Goal: Information Seeking & Learning: Learn about a topic

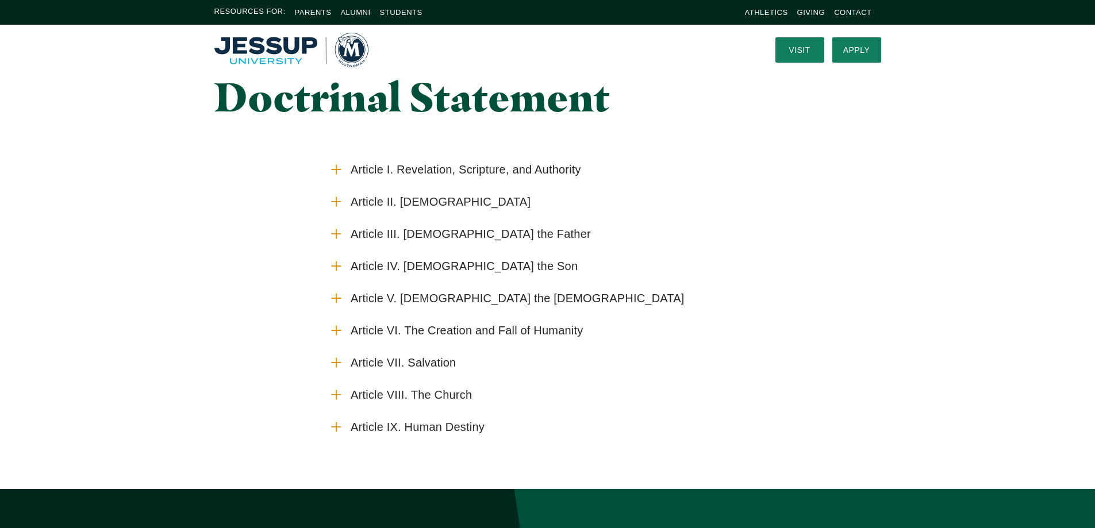
scroll to position [115, 0]
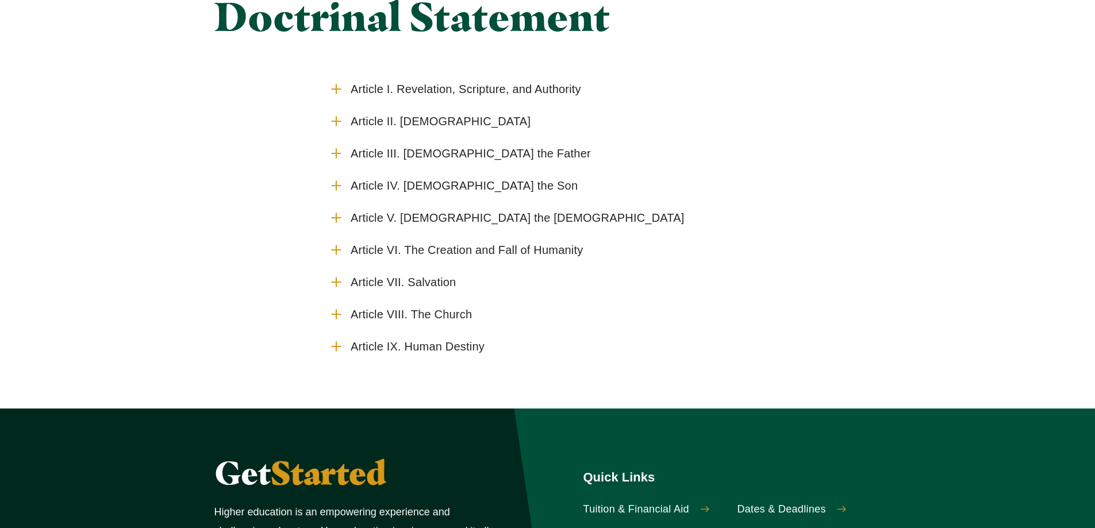
click at [452, 286] on span "Article VII. Salvation" at bounding box center [402, 282] width 105 height 14
click at [0, 0] on input "Article VII. Salvation" at bounding box center [0, 0] width 0 height 0
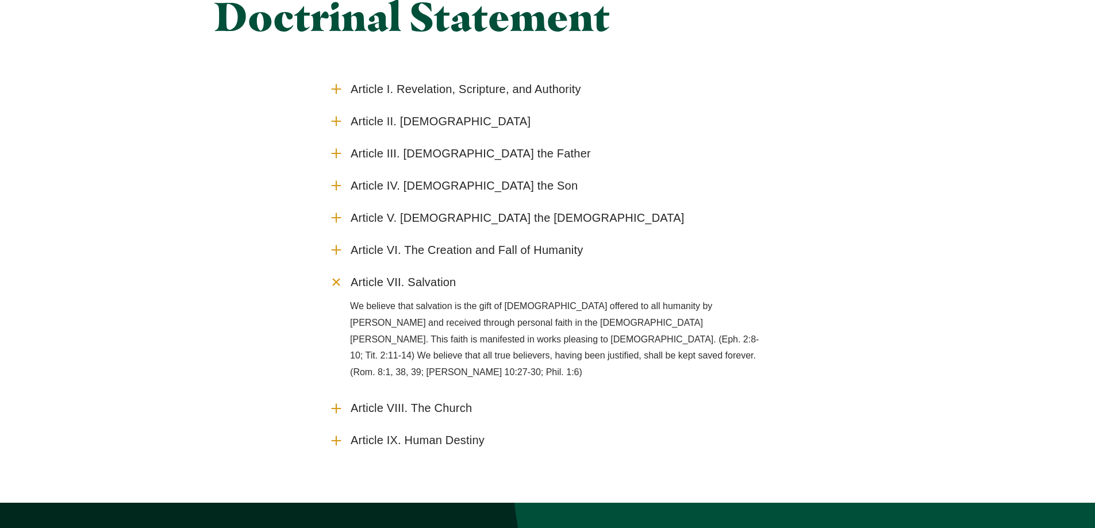
click at [402, 401] on span "Article VIII. The Church" at bounding box center [410, 408] width 121 height 14
click at [0, 0] on input "Article VIII. The Church" at bounding box center [0, 0] width 0 height 0
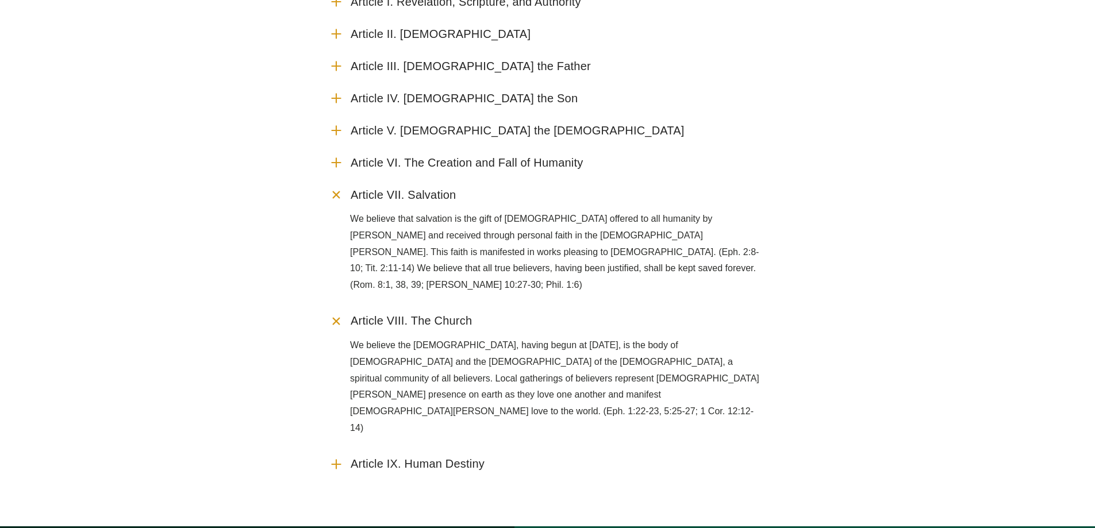
scroll to position [230, 0]
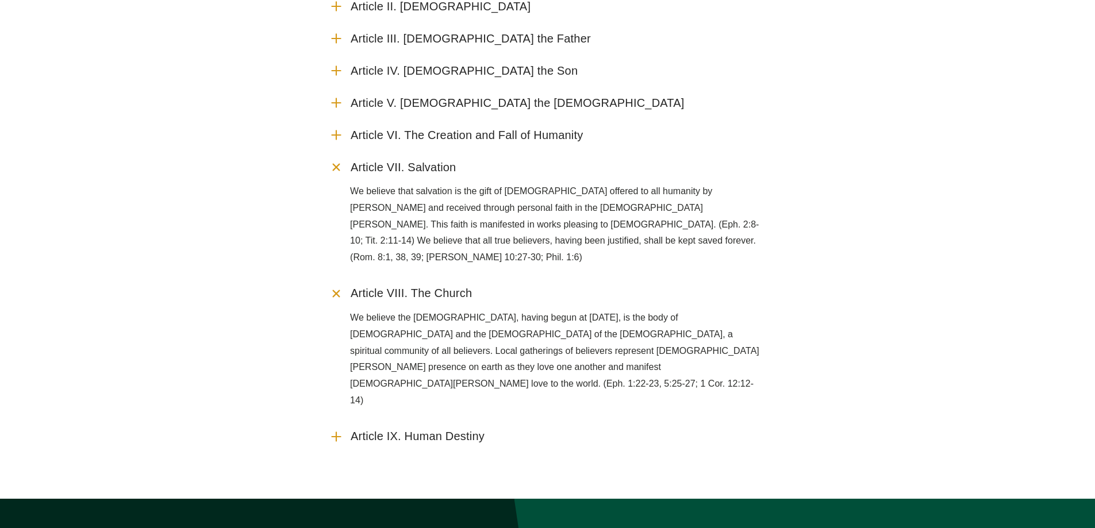
click at [400, 429] on span "Article IX. Human Destiny" at bounding box center [417, 436] width 134 height 14
click at [0, 0] on input "Article IX. Human Destiny" at bounding box center [0, 0] width 0 height 0
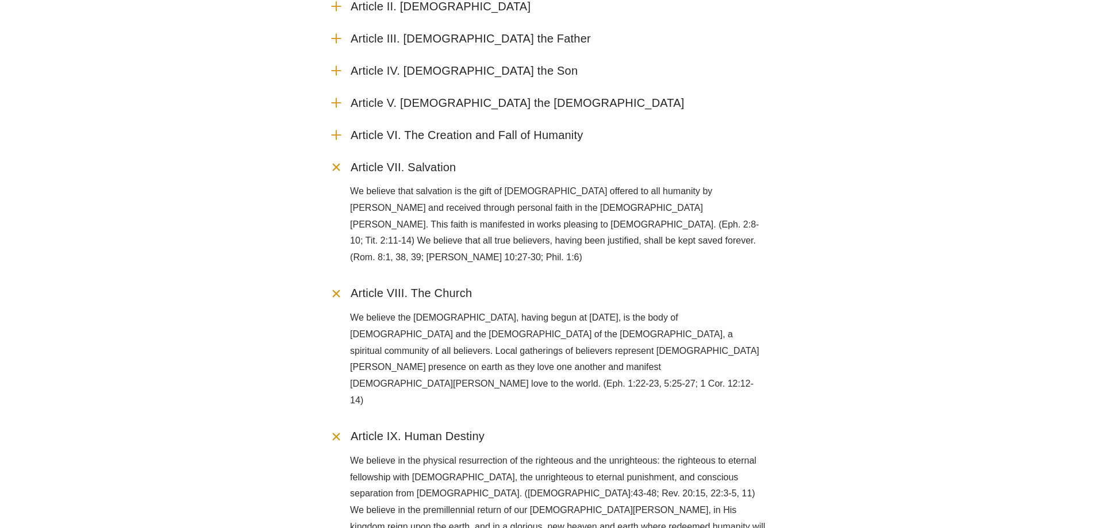
click at [468, 37] on span "Article III. [DEMOGRAPHIC_DATA] the Father" at bounding box center [470, 39] width 240 height 14
click at [0, 0] on input "Article III. [DEMOGRAPHIC_DATA] the Father" at bounding box center [0, 0] width 0 height 0
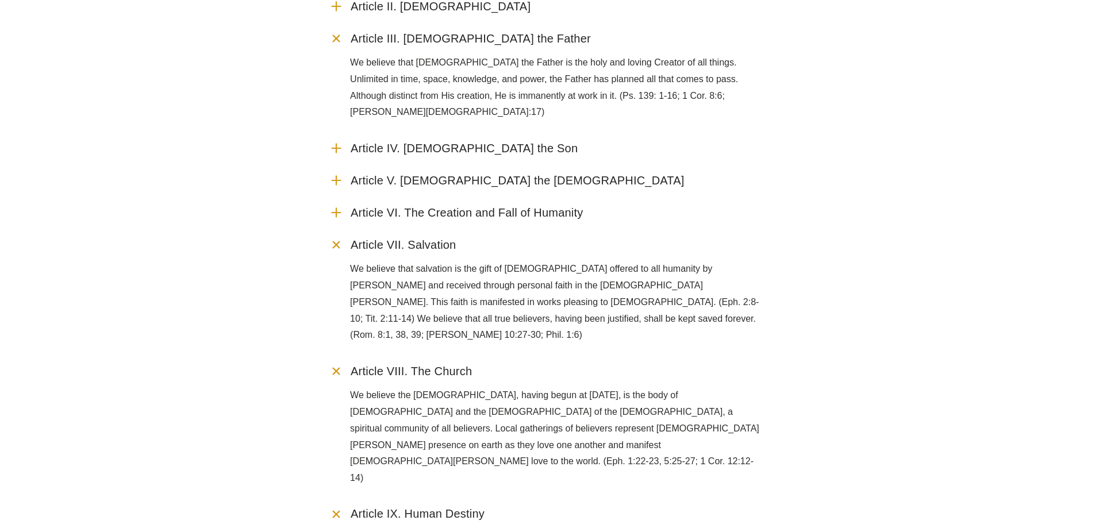
click at [469, 141] on span "Article IV. [DEMOGRAPHIC_DATA] the Son" at bounding box center [463, 148] width 227 height 14
click at [0, 0] on input "Article IV. [DEMOGRAPHIC_DATA] the Son" at bounding box center [0, 0] width 0 height 0
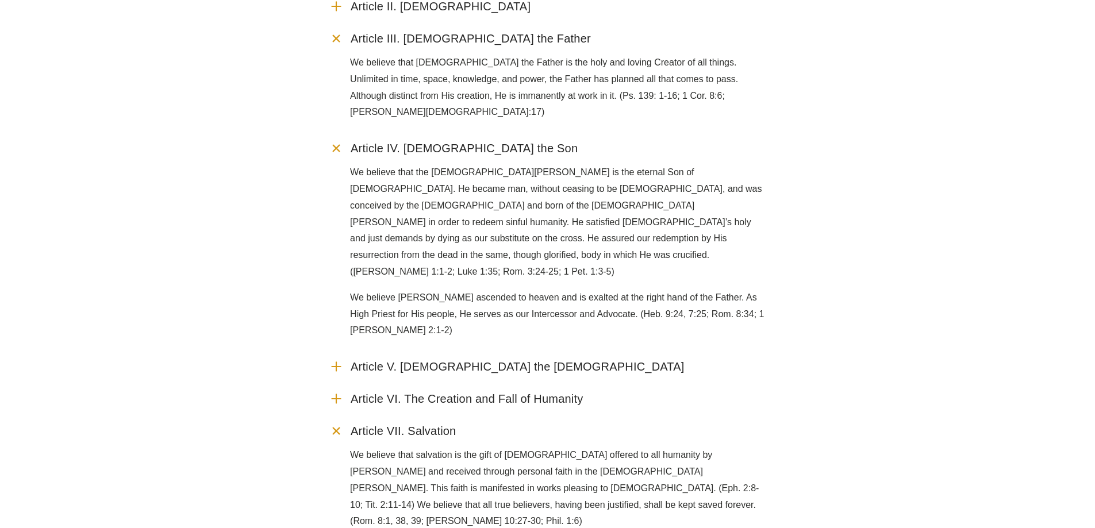
click at [452, 360] on span "Article V. [DEMOGRAPHIC_DATA] the [DEMOGRAPHIC_DATA]" at bounding box center [517, 367] width 334 height 14
click at [0, 0] on input "Article V. [DEMOGRAPHIC_DATA] the [DEMOGRAPHIC_DATA]" at bounding box center [0, 0] width 0 height 0
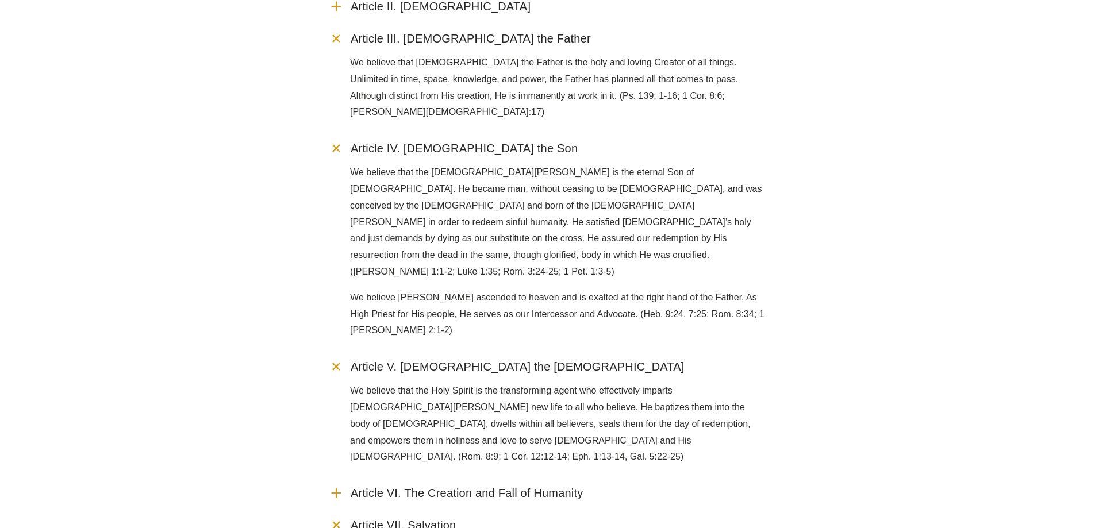
click at [488, 486] on span "Article VI. The Creation and Fall of Humanity" at bounding box center [466, 493] width 232 height 14
click at [0, 0] on input "Article VI. The Creation and Fall of Humanity" at bounding box center [0, 0] width 0 height 0
